Goal: Information Seeking & Learning: Learn about a topic

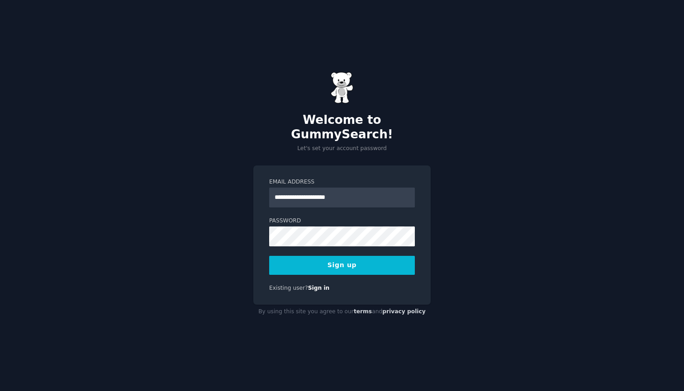
type input "**********"
click at [328, 258] on button "Sign up" at bounding box center [342, 265] width 146 height 19
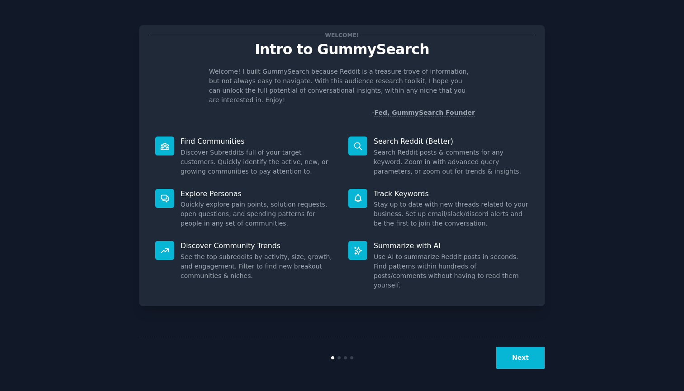
click at [527, 365] on button "Next" at bounding box center [520, 358] width 48 height 22
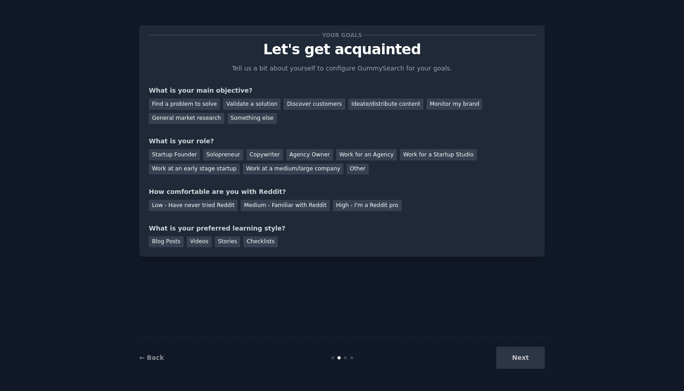
click at [527, 365] on div "Next" at bounding box center [476, 358] width 135 height 22
click at [521, 358] on div "Next" at bounding box center [476, 358] width 135 height 22
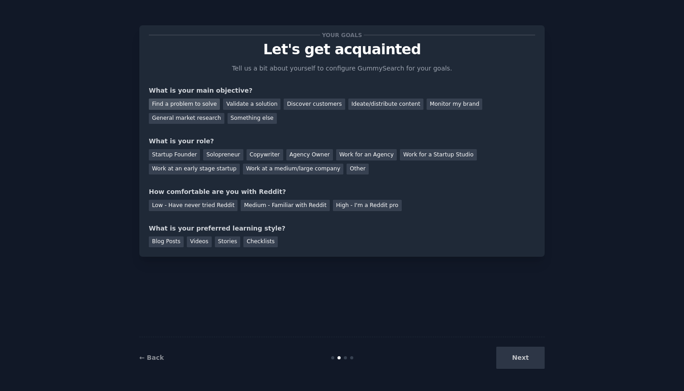
click at [208, 104] on div "Find a problem to solve" at bounding box center [184, 104] width 71 height 11
click at [264, 102] on div "Validate a solution" at bounding box center [251, 104] width 57 height 11
click at [193, 104] on div "Find a problem to solve" at bounding box center [184, 104] width 71 height 11
click at [194, 114] on div "General market research" at bounding box center [187, 118] width 76 height 11
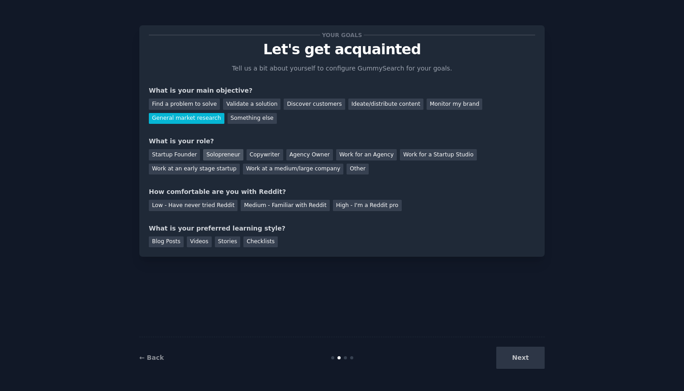
click at [224, 151] on div "Solopreneur" at bounding box center [223, 154] width 40 height 11
click at [269, 203] on div "Medium - Familiar with Reddit" at bounding box center [285, 205] width 89 height 11
click at [161, 241] on div "Blog Posts" at bounding box center [166, 241] width 35 height 11
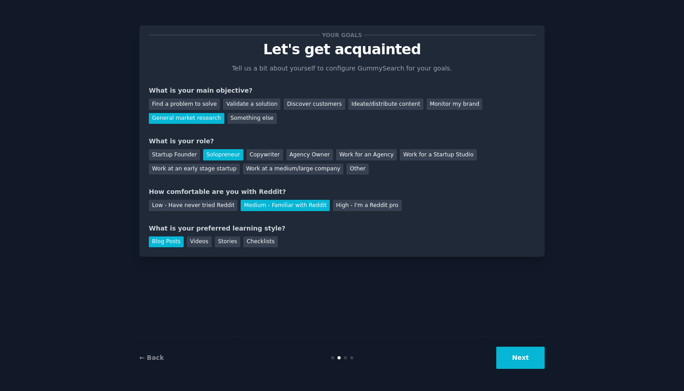
click at [535, 361] on button "Next" at bounding box center [520, 358] width 48 height 22
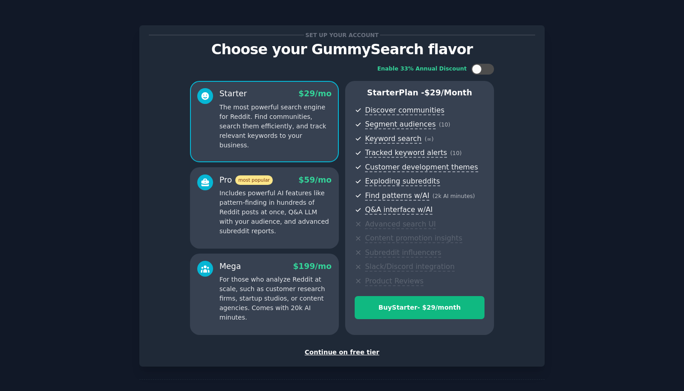
click at [330, 348] on div "Continue on free tier" at bounding box center [342, 352] width 386 height 9
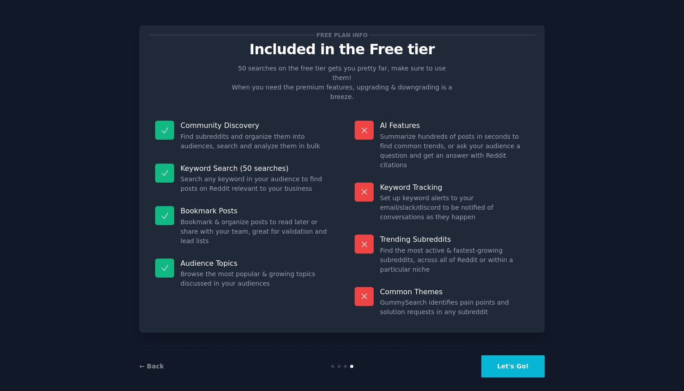
click at [503, 355] on button "Let's Go!" at bounding box center [512, 366] width 63 height 22
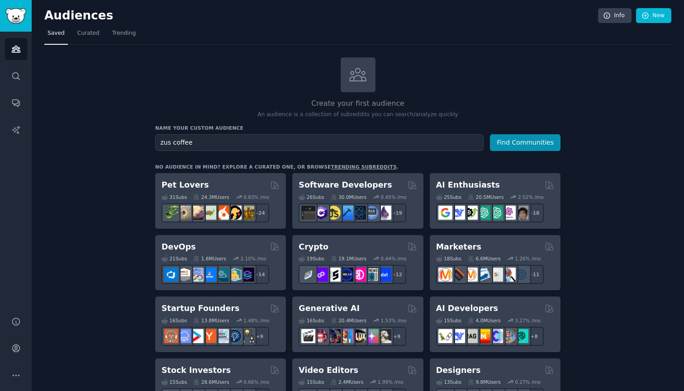
type input "zus coffee"
click at [525, 142] on button "Find Communities" at bounding box center [525, 142] width 71 height 17
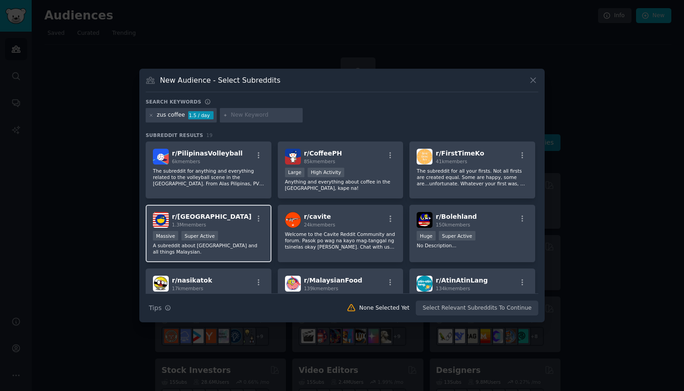
click at [232, 226] on div "r/ malaysia 1.3M members" at bounding box center [208, 220] width 111 height 16
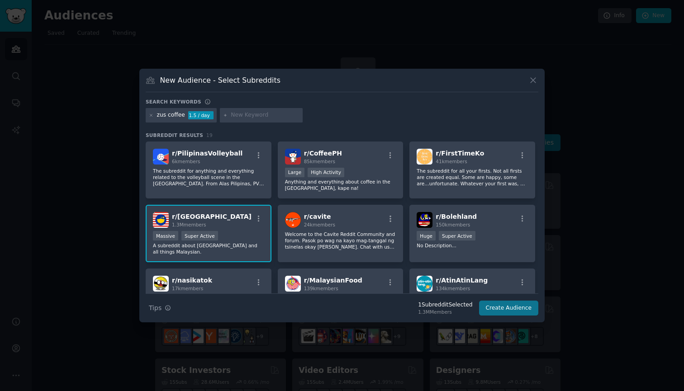
click at [530, 310] on button "Create Audience" at bounding box center [509, 308] width 60 height 15
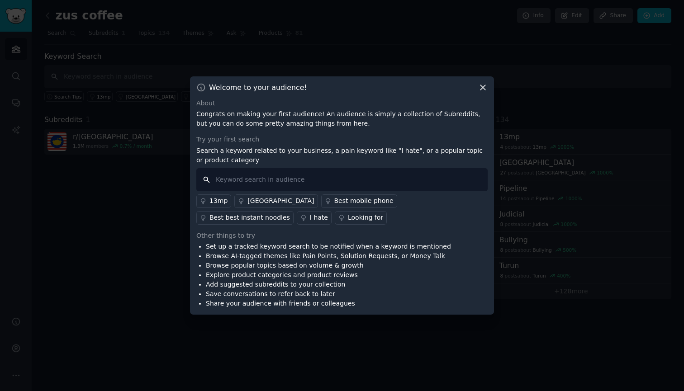
click at [267, 181] on input "text" at bounding box center [341, 179] width 291 height 23
type input "zus coffee"
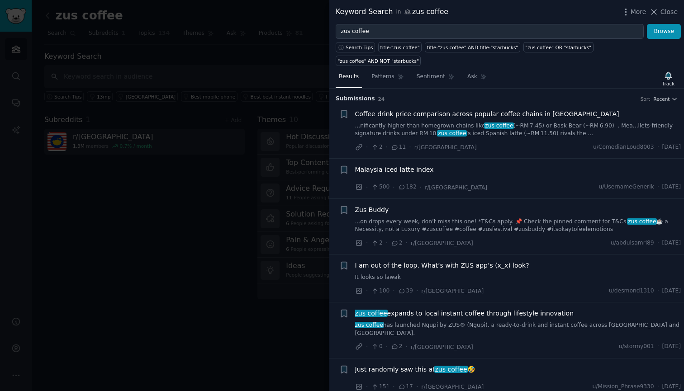
click at [291, 195] on div at bounding box center [342, 195] width 684 height 391
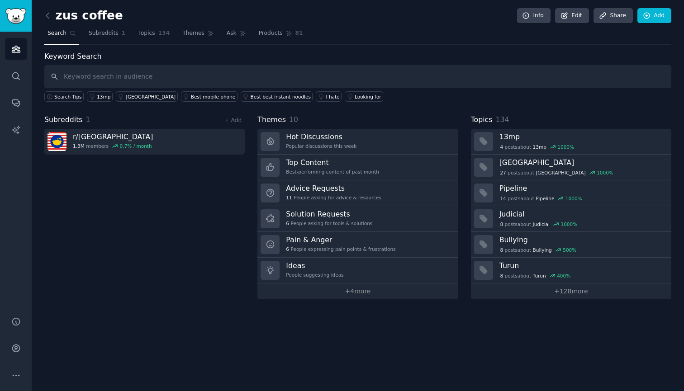
click at [24, 19] on img "Sidebar" at bounding box center [15, 16] width 21 height 16
